Goal: Task Accomplishment & Management: Complete application form

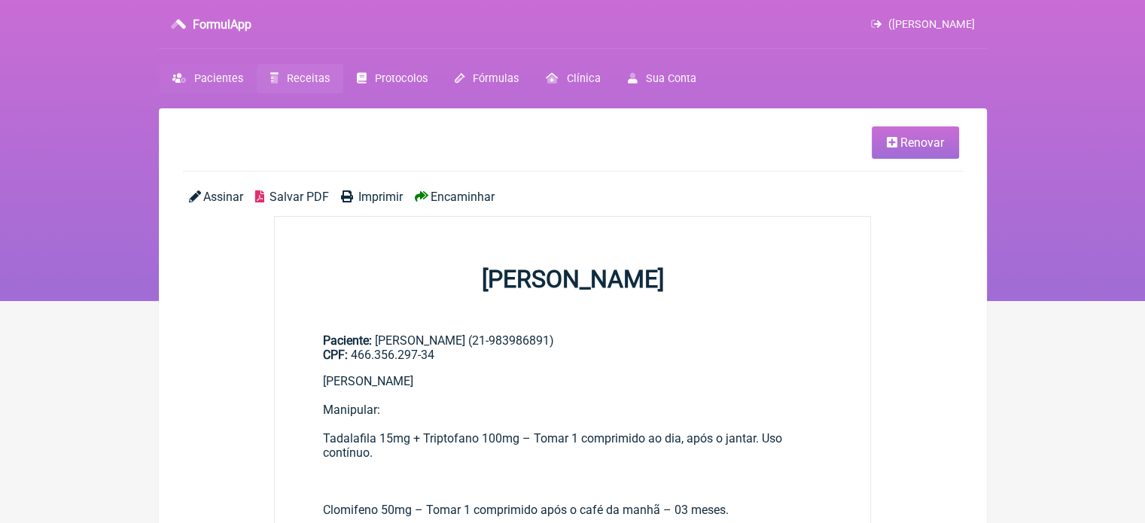
click at [217, 78] on span "Pacientes" at bounding box center [218, 78] width 49 height 13
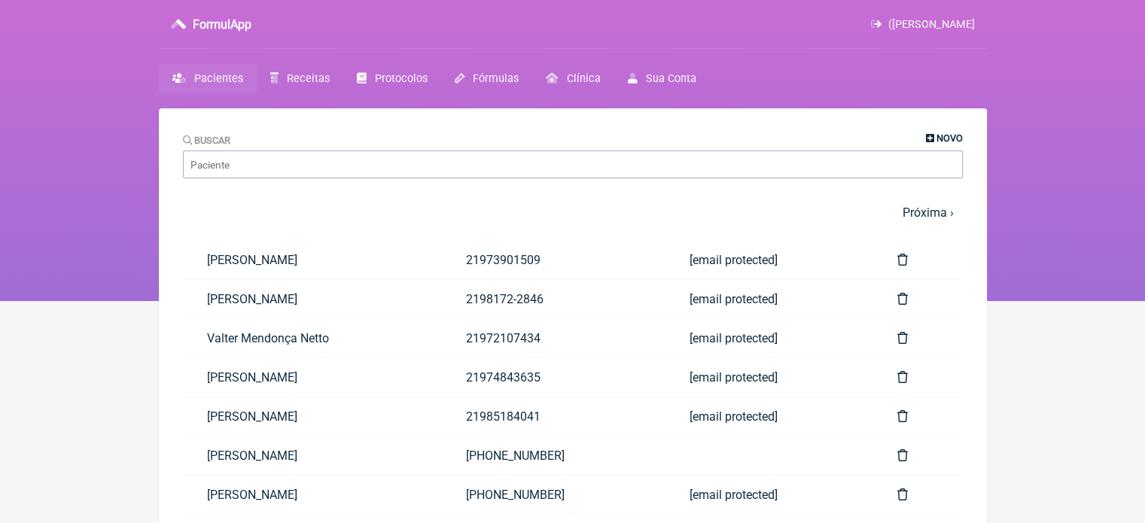
click at [941, 138] on span "Novo" at bounding box center [949, 137] width 26 height 11
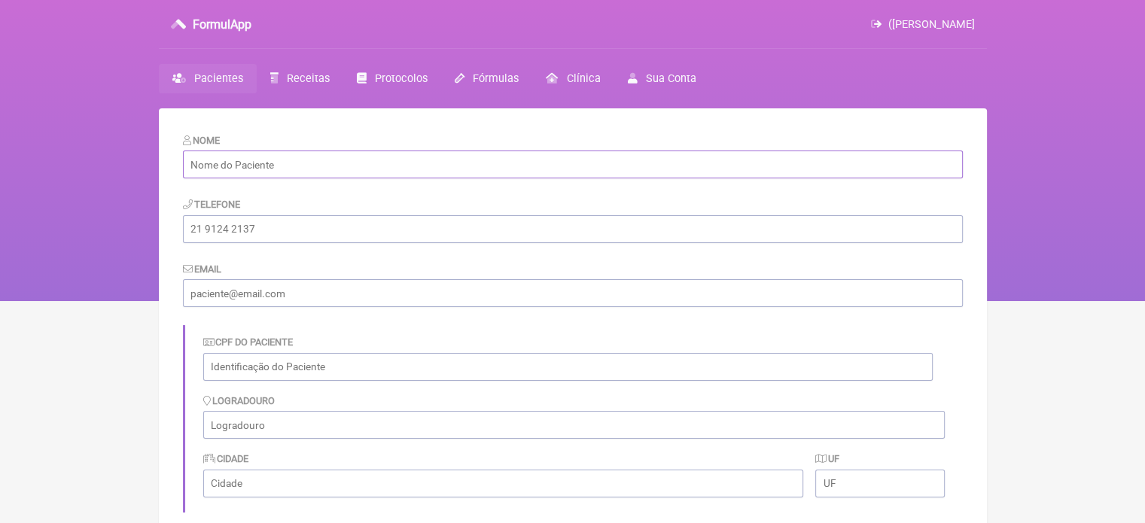
click at [413, 163] on input "text" at bounding box center [573, 165] width 780 height 28
paste input "[PERSON_NAME]"
type input "[PERSON_NAME]"
click at [268, 231] on input "tel" at bounding box center [573, 229] width 780 height 28
paste input "[PHONE_NUMBER]"
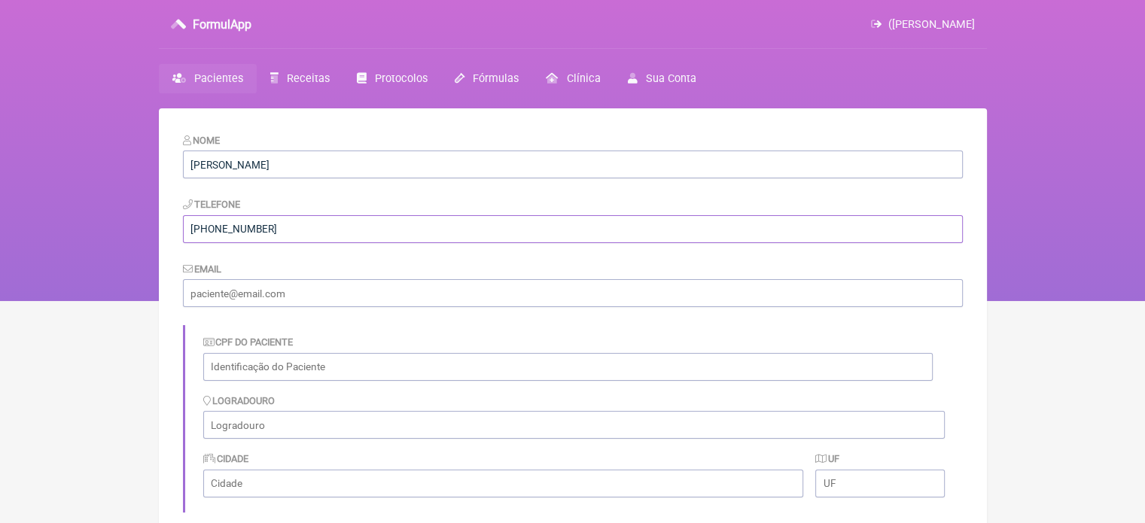
type input "[PHONE_NUMBER]"
click at [252, 295] on input "email" at bounding box center [573, 293] width 780 height 28
paste input "[EMAIL_ADDRESS][DOMAIN_NAME]"
type input "[EMAIL_ADDRESS][DOMAIN_NAME]"
click at [299, 362] on input "text" at bounding box center [567, 367] width 729 height 28
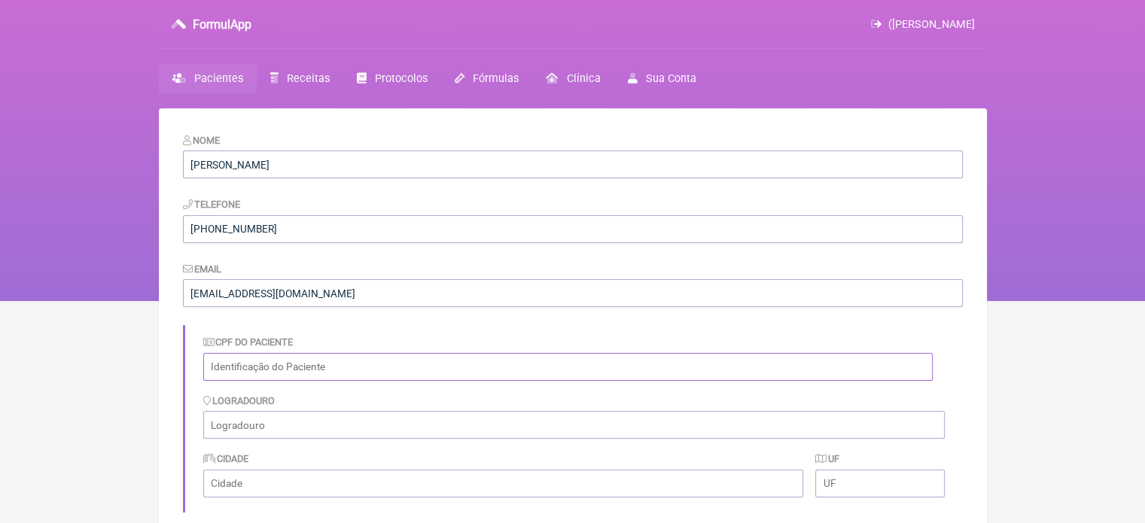
paste input "014.047.797-79"
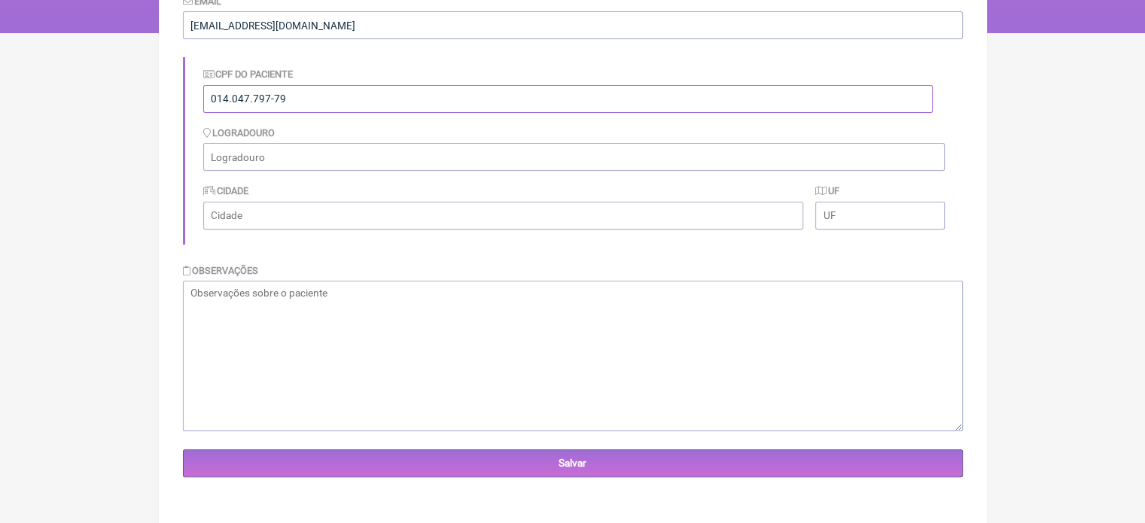
scroll to position [270, 0]
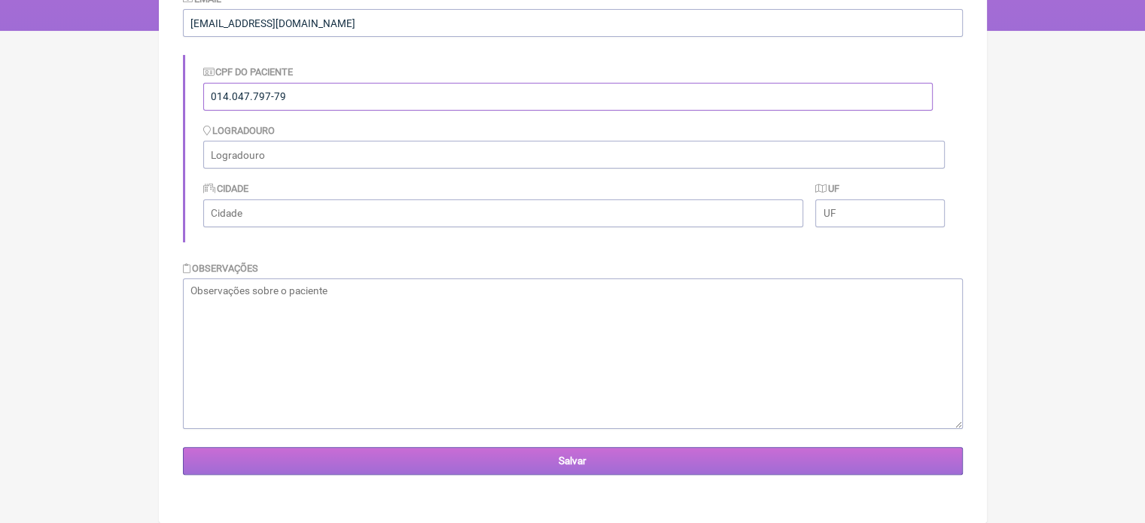
type input "014.047.797-79"
click at [567, 460] on input "Salvar" at bounding box center [573, 461] width 780 height 28
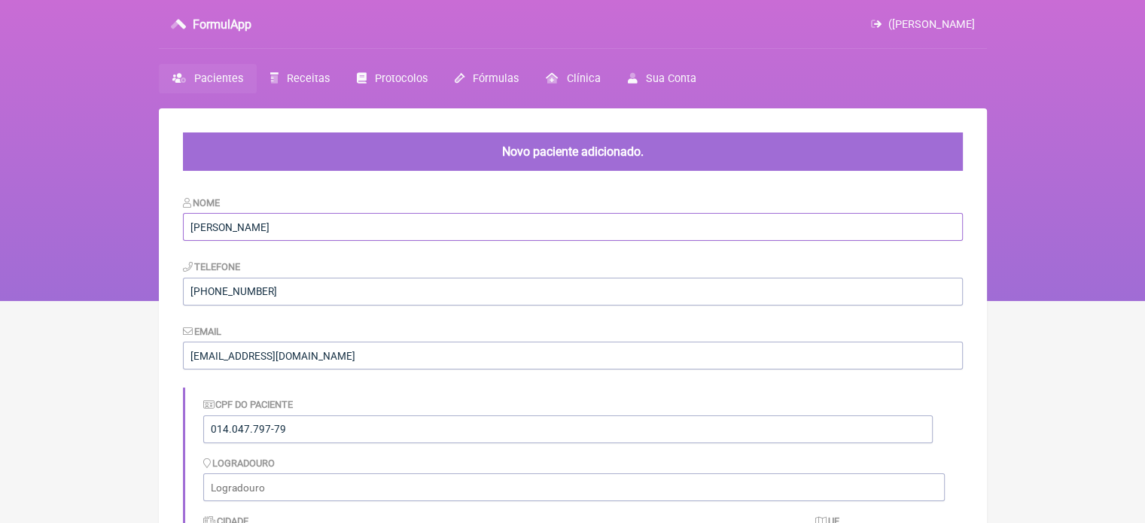
drag, startPoint x: 364, startPoint y: 224, endPoint x: 0, endPoint y: 178, distance: 366.4
click at [0, 178] on div "FormulApp (Wagner Carvalho da Fonseca) Sair Pacientes Receitas Protocolos Fórmu…" at bounding box center [572, 150] width 1145 height 301
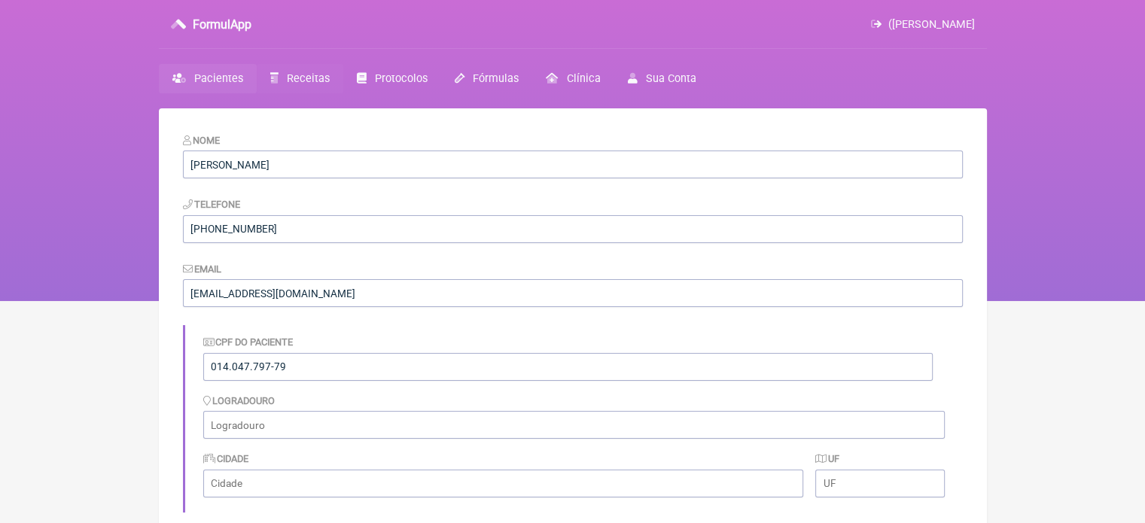
click at [326, 76] on link "Receitas" at bounding box center [300, 78] width 87 height 29
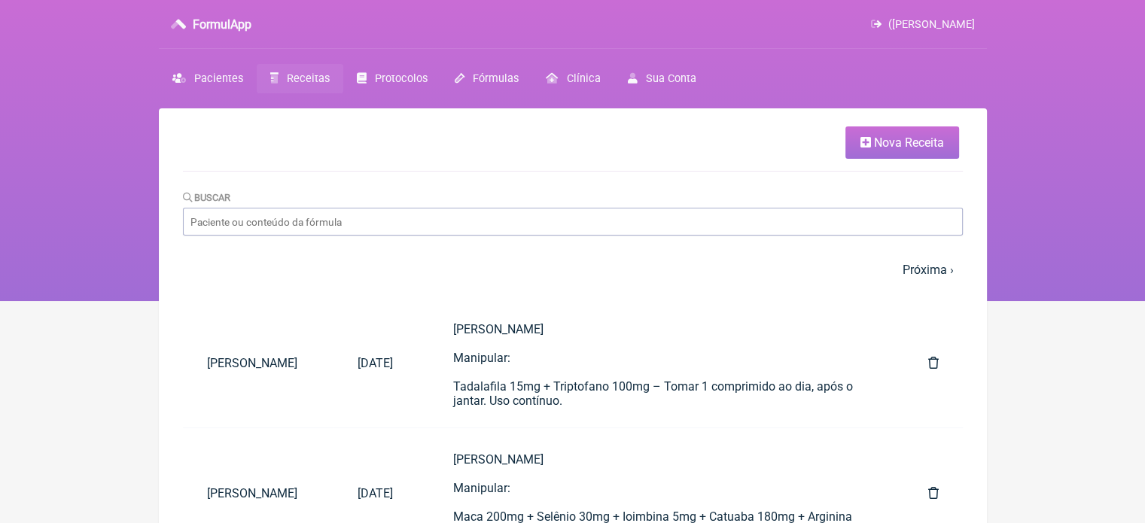
click at [897, 150] on span "Nova Receita" at bounding box center [909, 142] width 70 height 14
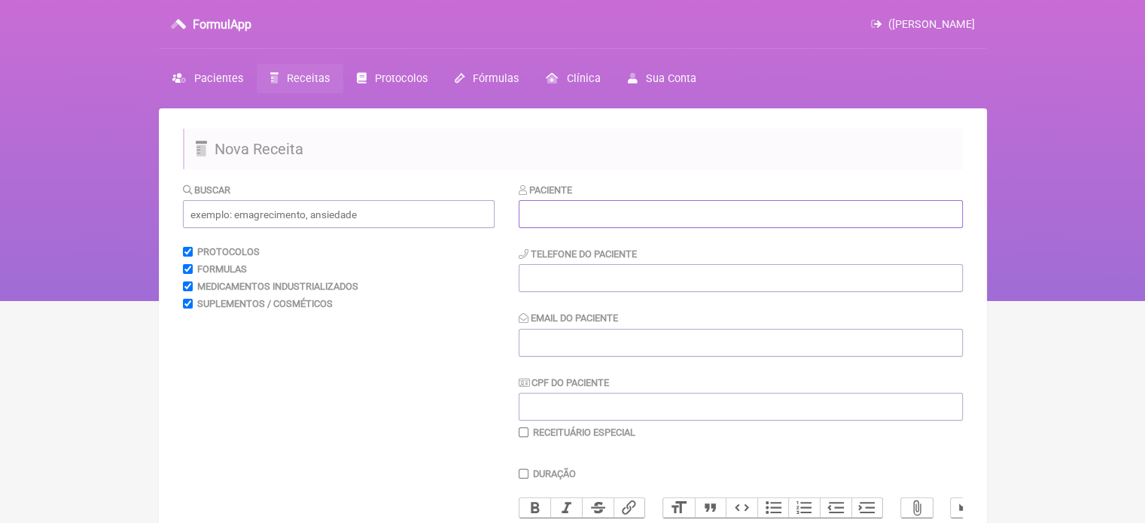
click at [689, 225] on input "text" at bounding box center [741, 214] width 444 height 28
paste input "[PERSON_NAME]"
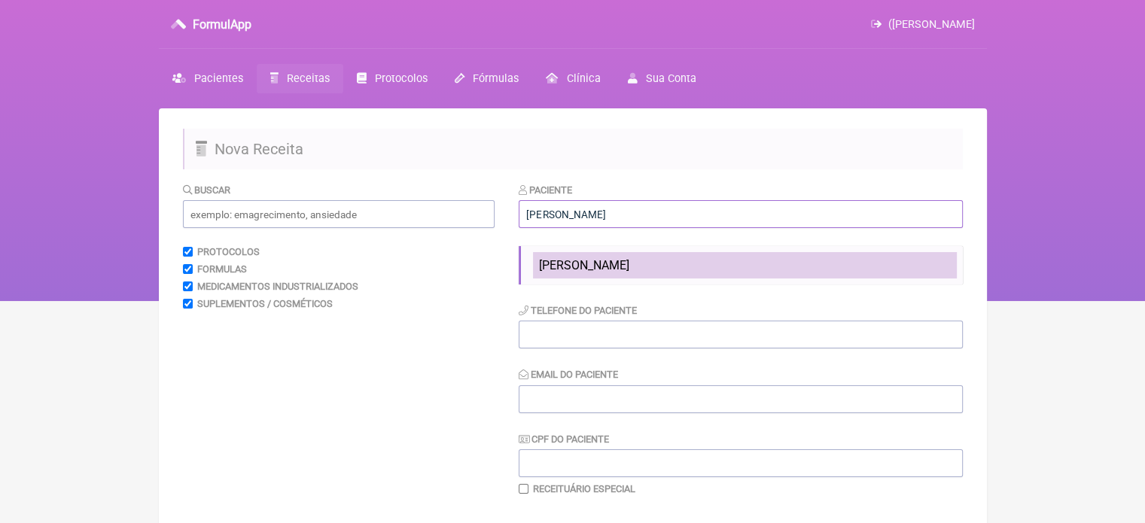
type input "[PERSON_NAME]"
click at [629, 264] on span "[PERSON_NAME]" at bounding box center [584, 265] width 90 height 14
type input "[PHONE_NUMBER]"
type input "[EMAIL_ADDRESS][DOMAIN_NAME]"
type input "014.047.797-79"
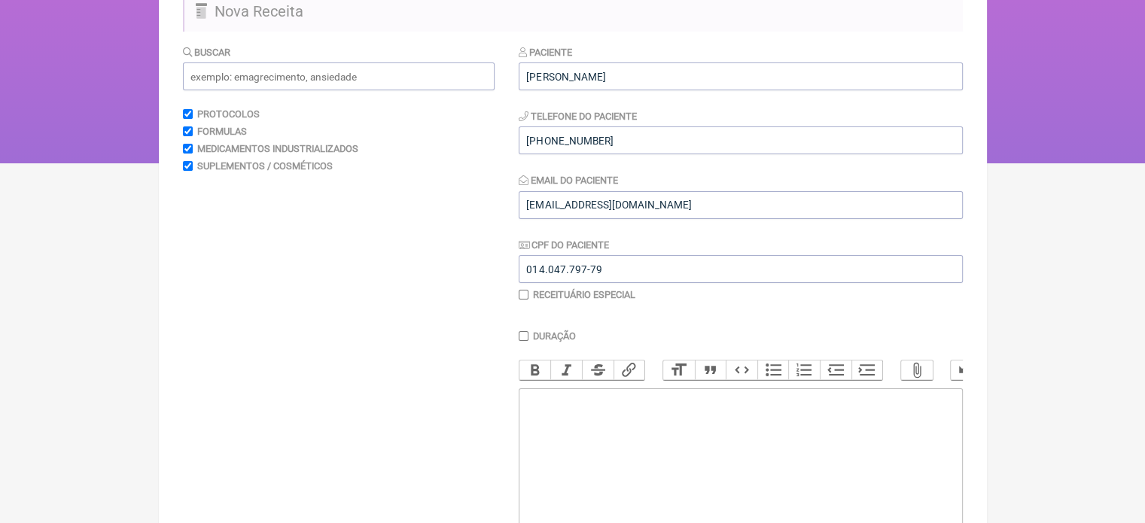
scroll to position [300, 0]
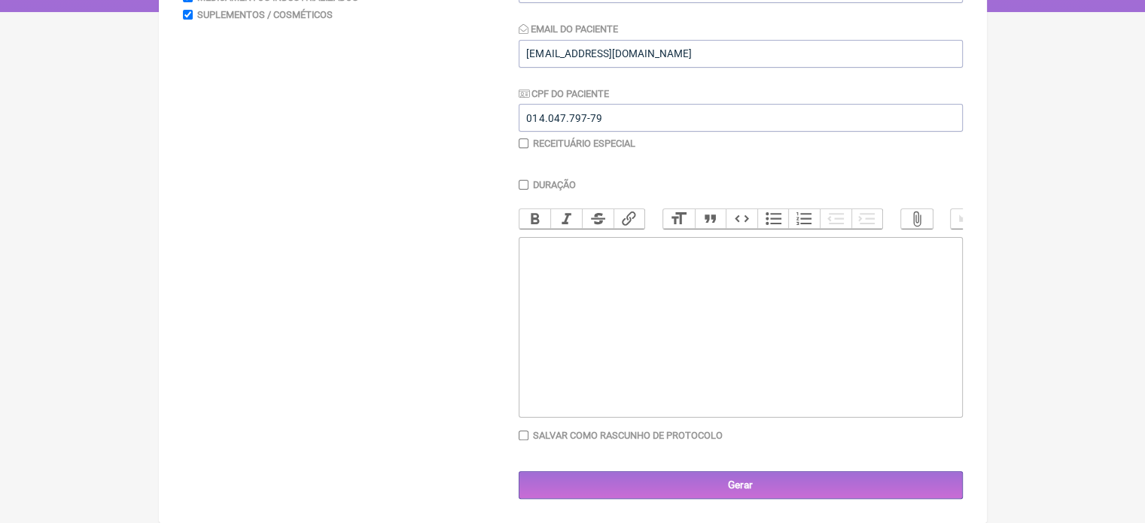
click at [649, 302] on trix-editor at bounding box center [741, 327] width 444 height 181
paste trix-editor "<div>José Carlos de Mello Carneiro</div><div>&nbsp;</div><div>Manipular:</div><…"
type trix-editor "<div>José Carlos de Mello Carneiro</div><div>&nbsp;</div><div>Manipular:</div><…"
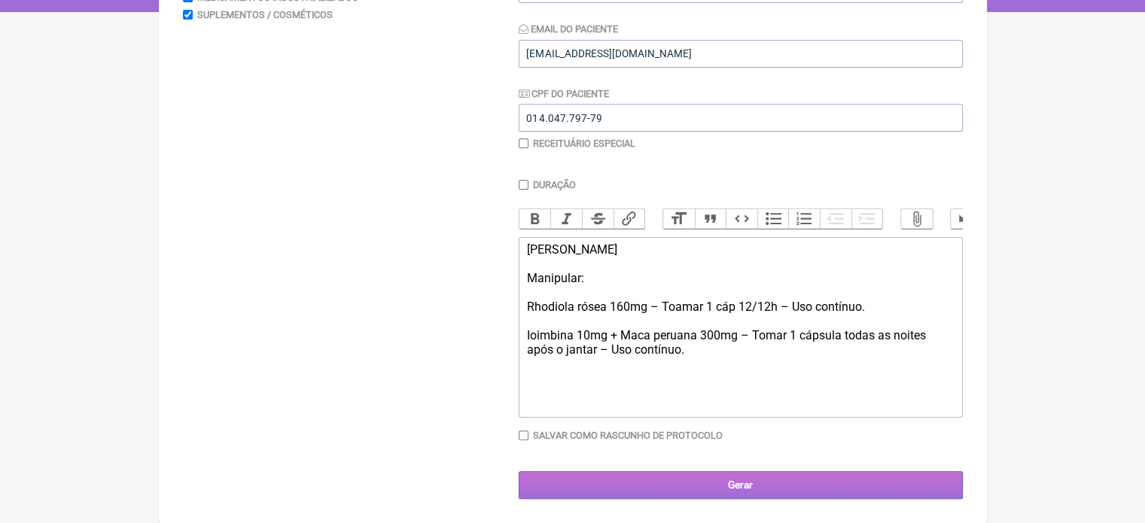
click at [757, 493] on input "Gerar" at bounding box center [741, 485] width 444 height 28
